Goal: Purchase product/service

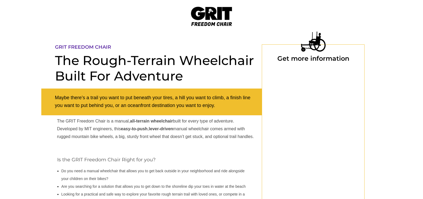
select select "US"
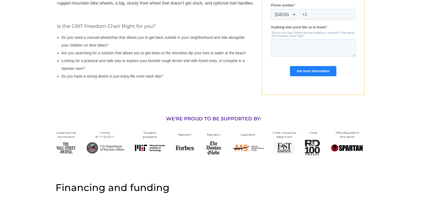
scroll to position [139, 0]
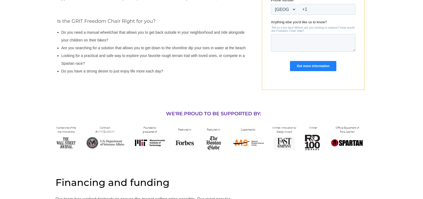
drag, startPoint x: 422, startPoint y: 64, endPoint x: 426, endPoint y: 68, distance: 5.9
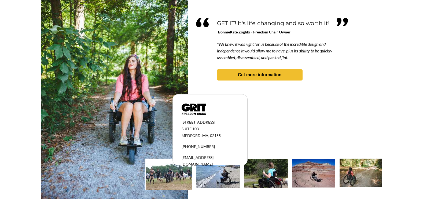
scroll to position [497, 0]
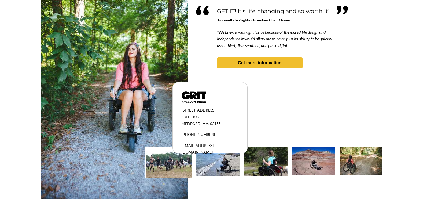
drag, startPoint x: 425, startPoint y: 143, endPoint x: 217, endPoint y: 169, distance: 209.6
click at [217, 169] on img at bounding box center [218, 161] width 44 height 29
click at [228, 169] on img at bounding box center [218, 161] width 44 height 29
click at [230, 169] on img at bounding box center [218, 161] width 44 height 29
click at [267, 165] on img at bounding box center [265, 161] width 43 height 29
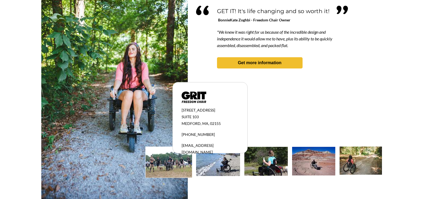
click at [270, 166] on img at bounding box center [265, 161] width 43 height 29
click at [315, 170] on img at bounding box center [313, 161] width 43 height 29
click at [365, 170] on img at bounding box center [360, 161] width 42 height 28
